Goal: Task Accomplishment & Management: Manage account settings

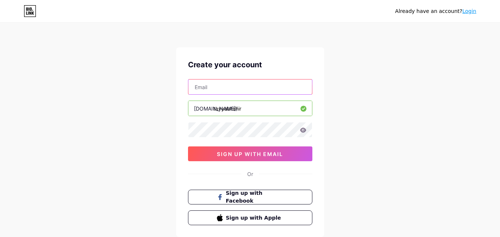
click at [202, 89] on input "text" at bounding box center [250, 87] width 124 height 15
type input "[EMAIL_ADDRESS][DOMAIN_NAME]"
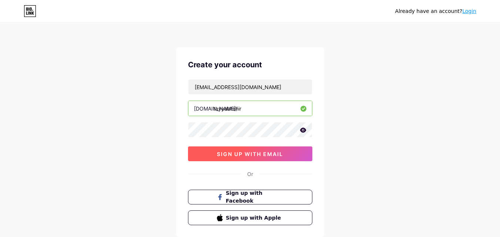
click at [265, 157] on button "sign up with email" at bounding box center [250, 154] width 124 height 15
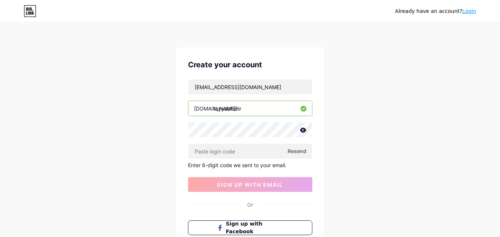
click at [295, 154] on span "Resend" at bounding box center [297, 151] width 19 height 8
paste input "349557"
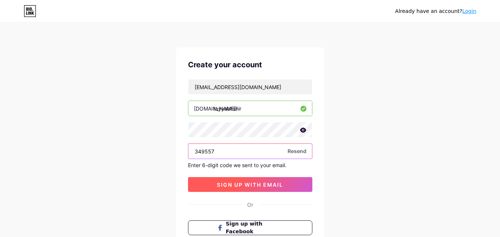
type input "349557"
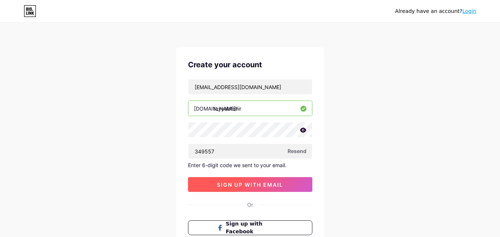
click at [239, 187] on span "sign up with email" at bounding box center [250, 185] width 66 height 6
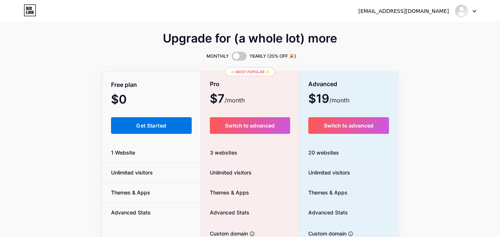
click at [162, 130] on button "Get Started" at bounding box center [151, 125] width 81 height 17
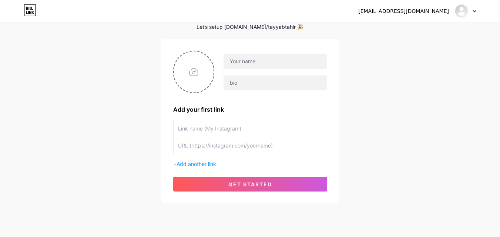
scroll to position [37, 0]
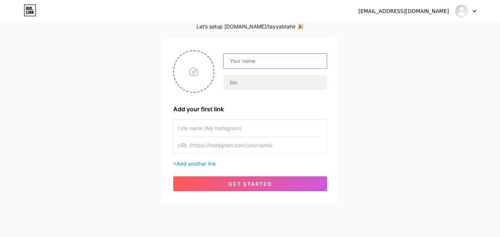
click at [251, 61] on input "text" at bounding box center [275, 61] width 103 height 15
click at [425, 89] on div "[EMAIL_ADDRESS][DOMAIN_NAME] Dashboard Logout Setup your page Let’s setup [DOMA…" at bounding box center [250, 95] width 500 height 264
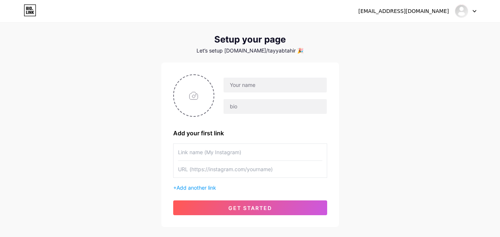
scroll to position [0, 0]
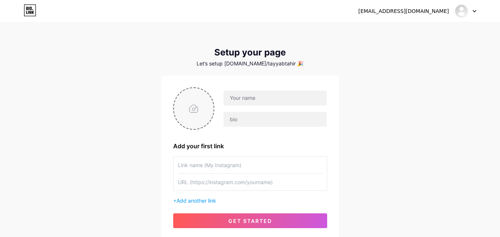
click at [199, 117] on input "file" at bounding box center [194, 108] width 40 height 41
type input "C:\fakepath\a-studio-portrait-photograph-of-a-middle_hzTJ3B-ZSiK2HrLRAIcvww_cER…"
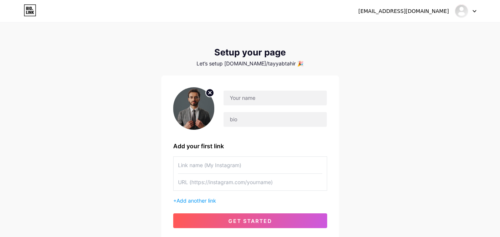
click at [210, 93] on icon at bounding box center [210, 92] width 3 height 3
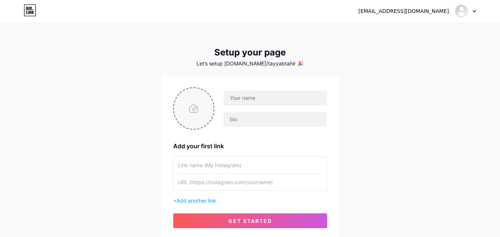
click at [190, 106] on input "file" at bounding box center [194, 108] width 40 height 41
type input "C:\fakepath\989.jpeg"
click at [276, 99] on input "text" at bounding box center [275, 98] width 103 height 15
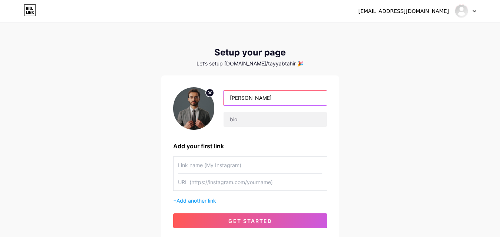
type input "[PERSON_NAME]"
click at [192, 169] on input "text" at bounding box center [250, 165] width 144 height 17
type input "tayyabtahir"
paste input "[URL][DOMAIN_NAME]"
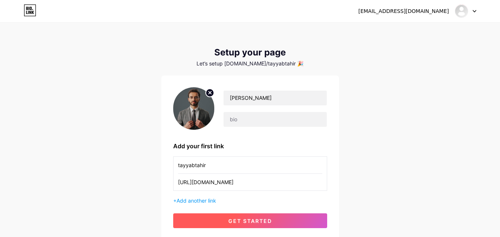
type input "[URL][DOMAIN_NAME]"
click at [262, 225] on button "get started" at bounding box center [250, 221] width 154 height 15
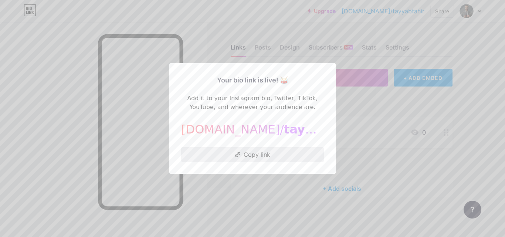
click at [249, 154] on button "Copy link" at bounding box center [252, 154] width 143 height 15
click at [191, 201] on div at bounding box center [252, 118] width 505 height 237
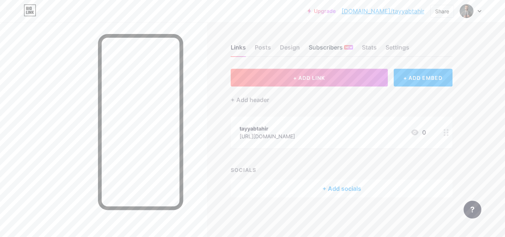
click at [335, 49] on div "Subscribers NEW" at bounding box center [331, 49] width 44 height 13
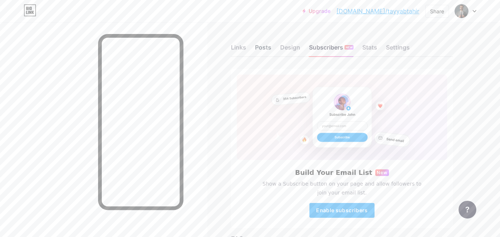
click at [265, 46] on div "Posts" at bounding box center [263, 49] width 16 height 13
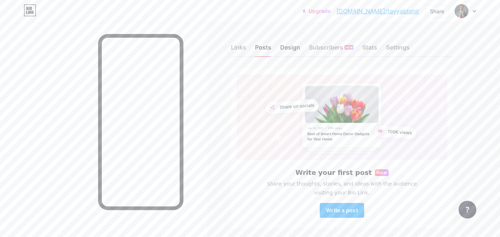
click at [294, 47] on div "Design" at bounding box center [290, 49] width 20 height 13
click at [396, 49] on div "Settings" at bounding box center [398, 49] width 24 height 13
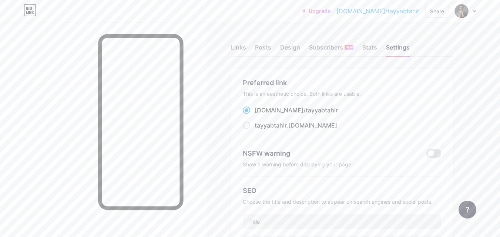
click at [239, 43] on div "Links Posts Design Subscribers NEW Stats Settings" at bounding box center [342, 44] width 222 height 26
click at [242, 46] on div "Links" at bounding box center [238, 49] width 15 height 13
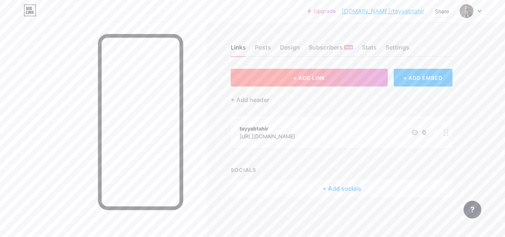
click at [292, 75] on button "+ ADD LINK" at bounding box center [309, 78] width 157 height 18
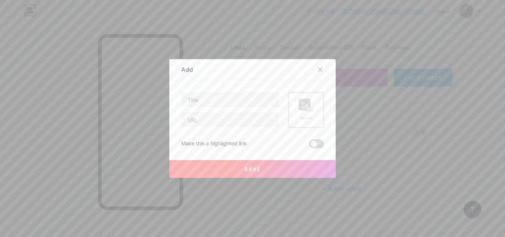
click at [315, 143] on span at bounding box center [316, 144] width 15 height 9
click at [309, 146] on input "checkbox" at bounding box center [309, 146] width 0 height 0
click at [299, 109] on rect at bounding box center [305, 105] width 12 height 12
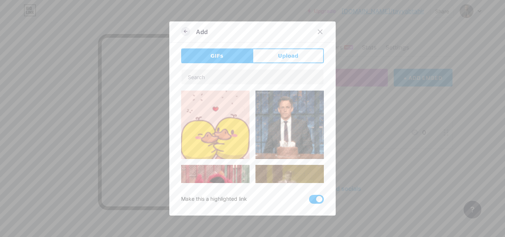
click at [184, 32] on icon at bounding box center [185, 31] width 9 height 9
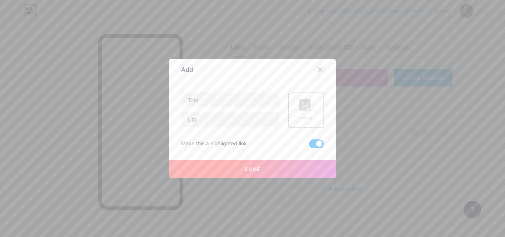
click at [318, 67] on icon at bounding box center [321, 70] width 6 height 6
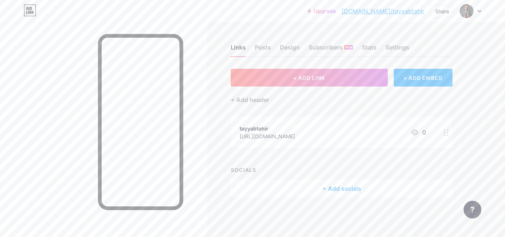
click at [446, 137] on div at bounding box center [446, 133] width 13 height 32
click at [309, 95] on rect at bounding box center [311, 97] width 6 height 4
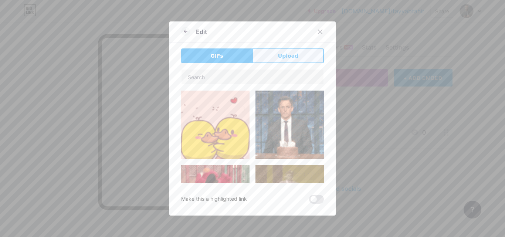
click at [268, 55] on button "Upload" at bounding box center [288, 55] width 71 height 15
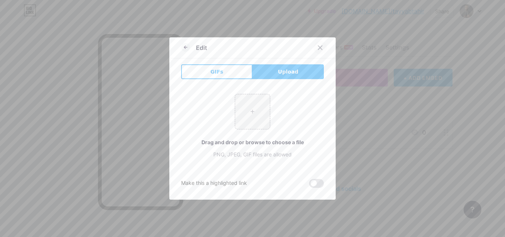
click at [318, 45] on icon at bounding box center [321, 48] width 6 height 6
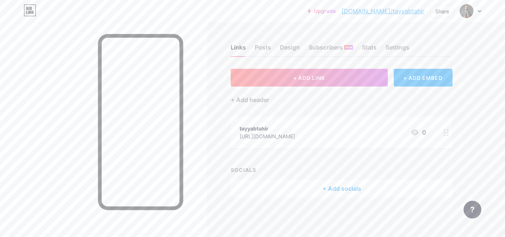
click at [449, 132] on circle at bounding box center [448, 133] width 2 height 2
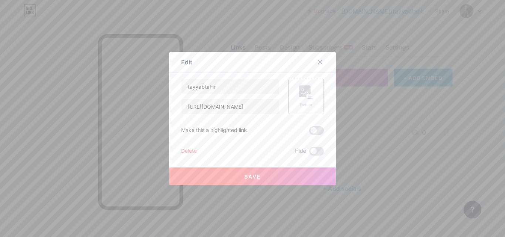
click at [301, 93] on icon at bounding box center [304, 93] width 7 height 2
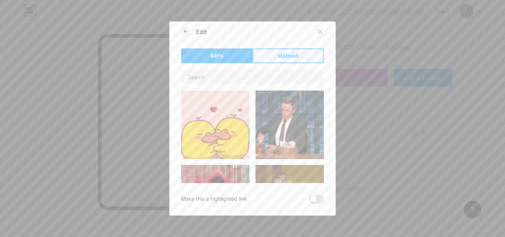
click at [288, 55] on span "Upload" at bounding box center [288, 56] width 20 height 8
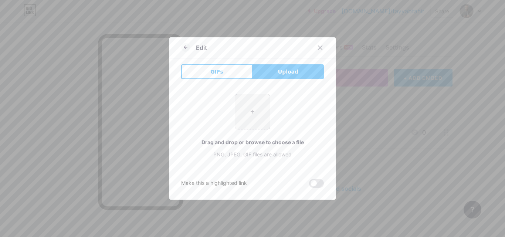
click at [252, 107] on input "file" at bounding box center [252, 111] width 35 height 35
type input "C:\fakepath\Instagram-Logo.wine.png"
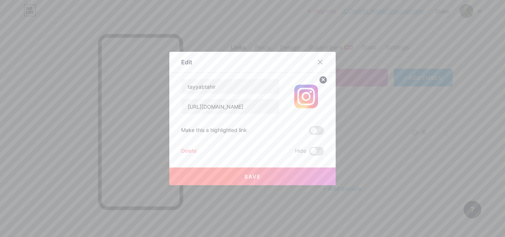
click at [252, 177] on span "Save" at bounding box center [253, 177] width 17 height 6
